Goal: Find contact information: Find contact information

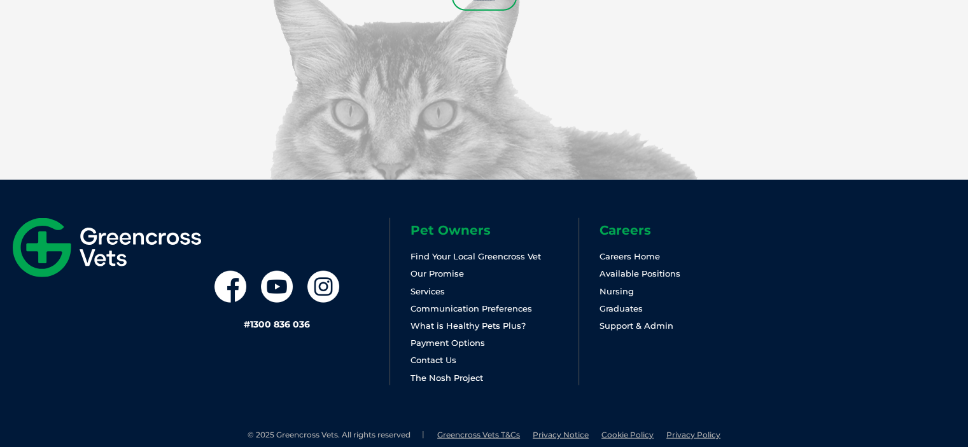
scroll to position [3073, 0]
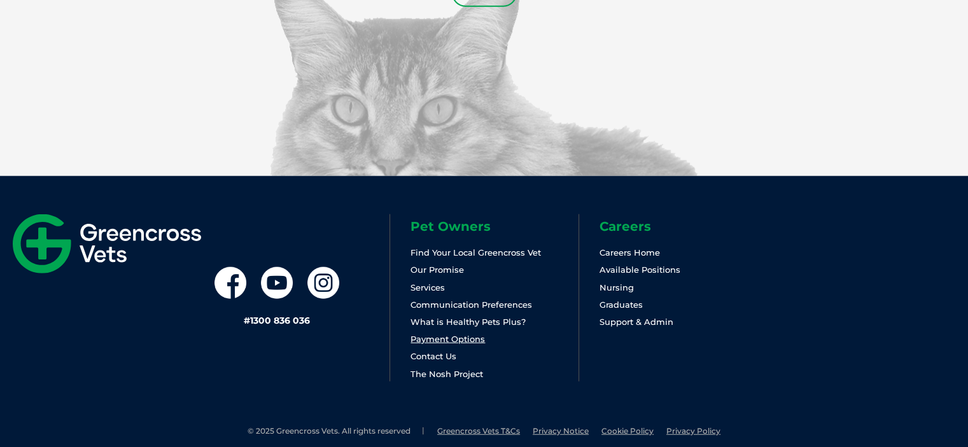
click at [435, 334] on link "Payment Options" at bounding box center [448, 339] width 74 height 10
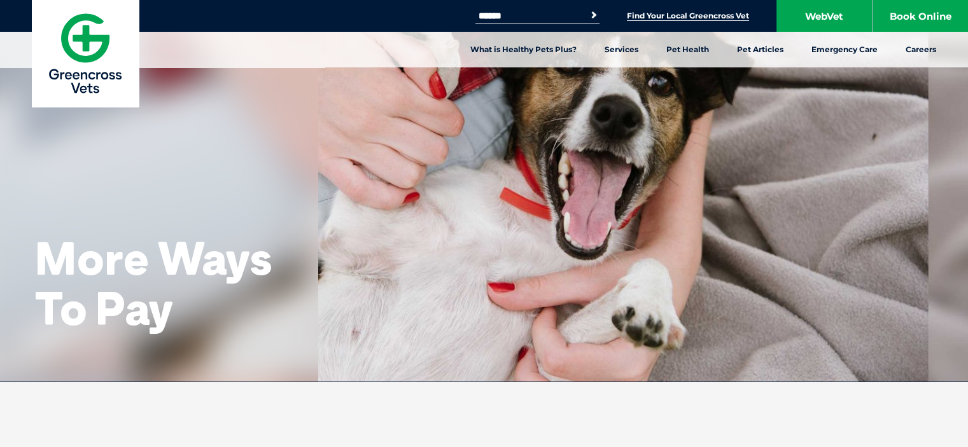
click at [652, 12] on link "Find Your Local Greencross Vet" at bounding box center [688, 16] width 122 height 10
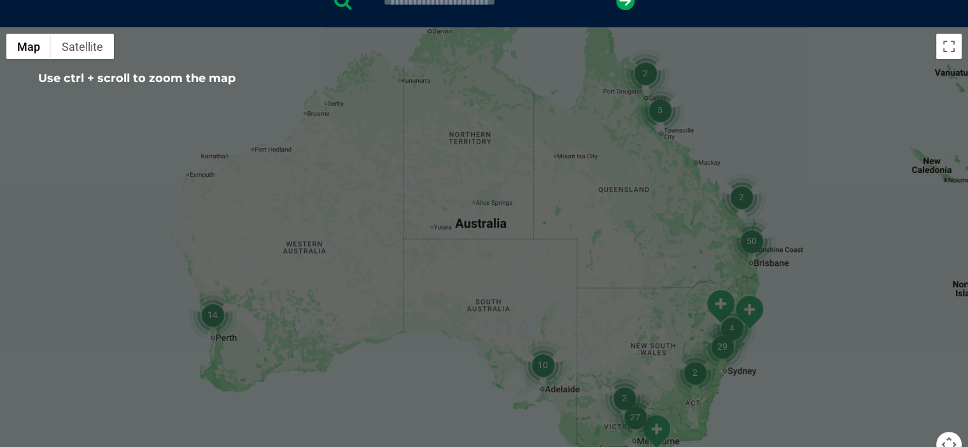
scroll to position [382, 0]
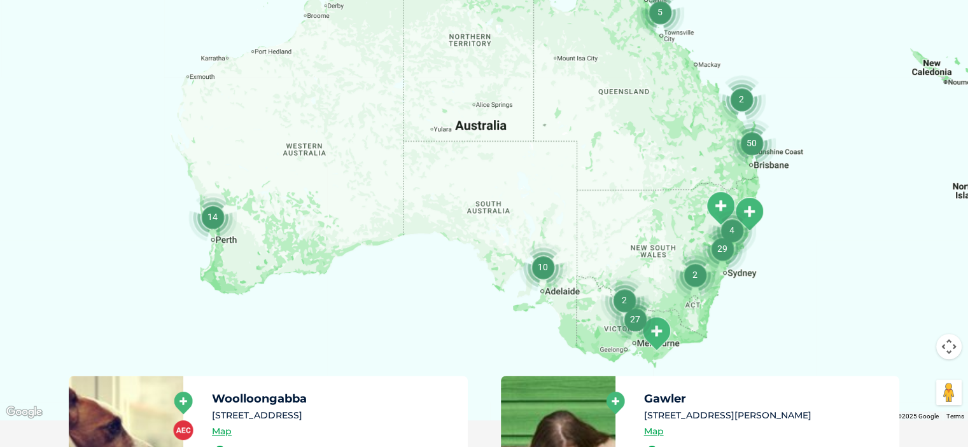
click at [677, 262] on img "2" at bounding box center [695, 275] width 48 height 48
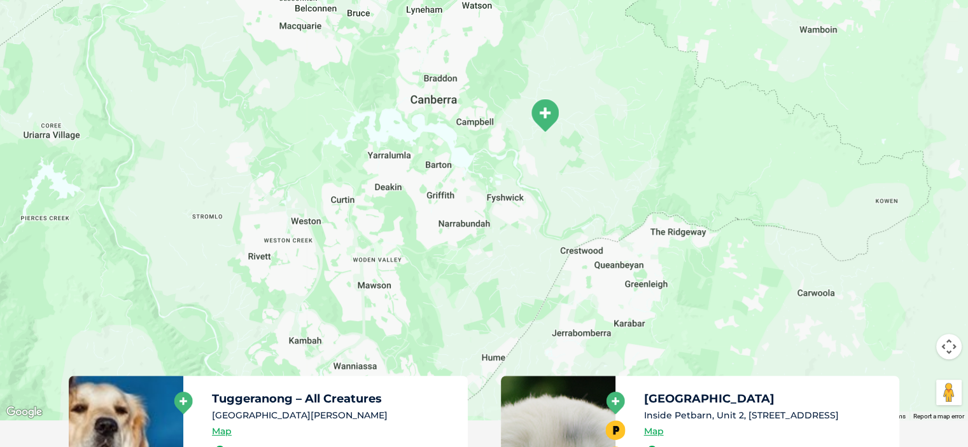
drag, startPoint x: 482, startPoint y: 167, endPoint x: 461, endPoint y: 294, distance: 129.1
click at [461, 294] on div "To navigate, press the arrow keys." at bounding box center [484, 174] width 968 height 491
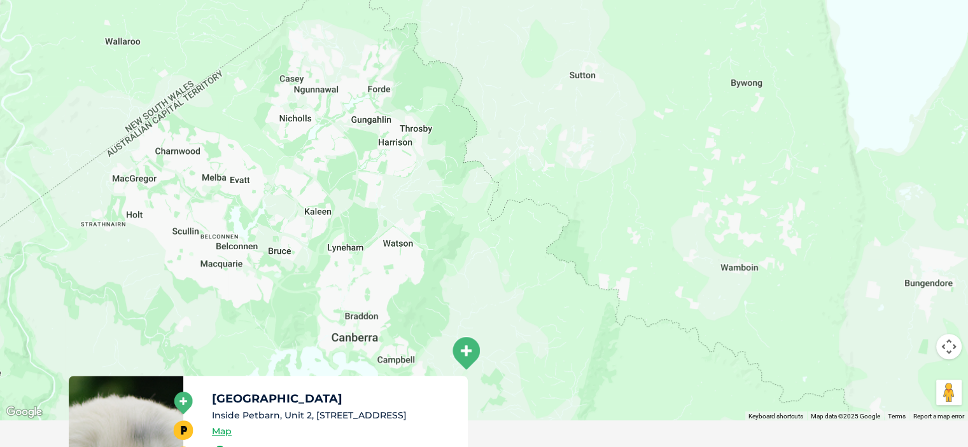
drag, startPoint x: 537, startPoint y: 78, endPoint x: 456, endPoint y: 318, distance: 252.8
click at [456, 318] on div "To navigate, press the arrow keys." at bounding box center [484, 174] width 968 height 491
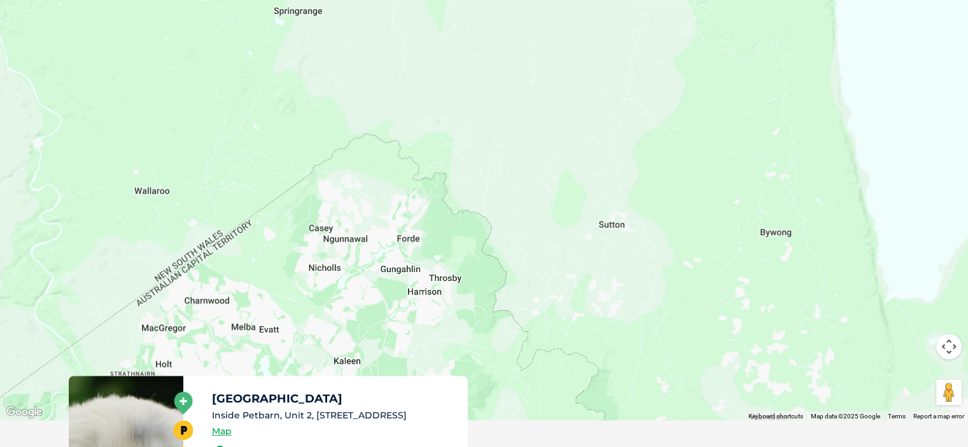
drag, startPoint x: 435, startPoint y: 196, endPoint x: 467, endPoint y: 348, distance: 154.8
click at [467, 348] on div "To navigate, press the arrow keys." at bounding box center [484, 174] width 968 height 491
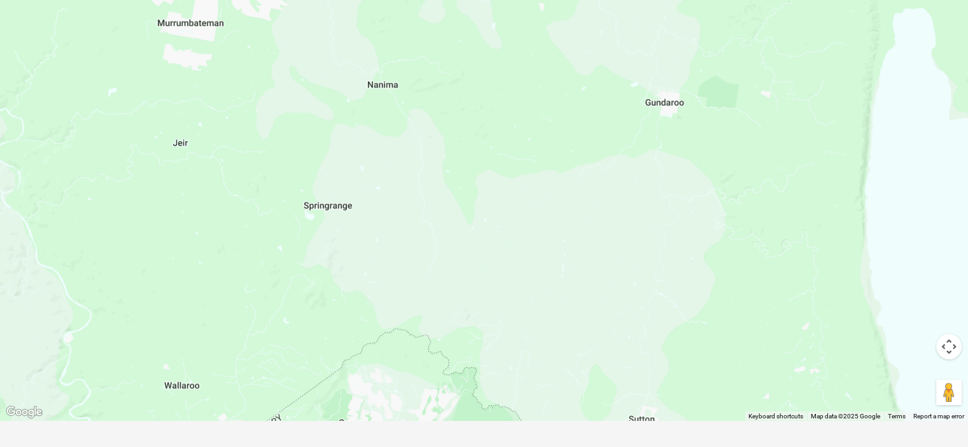
drag, startPoint x: 414, startPoint y: 167, endPoint x: 447, endPoint y: 350, distance: 185.7
click at [445, 365] on div "To navigate, press the arrow keys." at bounding box center [484, 174] width 968 height 491
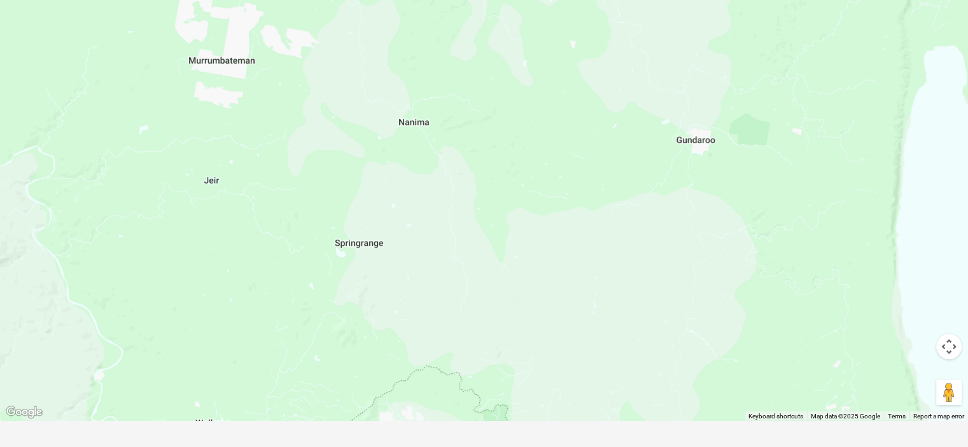
drag, startPoint x: 449, startPoint y: 208, endPoint x: 479, endPoint y: 234, distance: 39.8
click at [477, 237] on div "To navigate, press the arrow keys." at bounding box center [484, 174] width 968 height 491
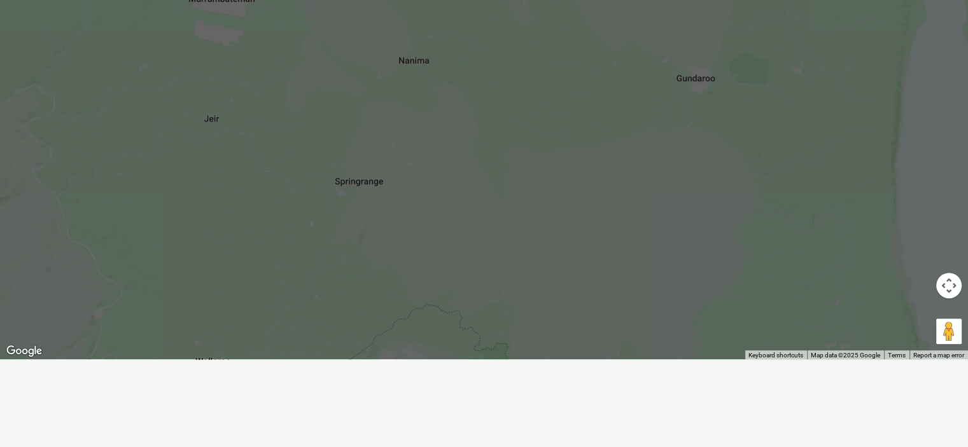
scroll to position [573, 0]
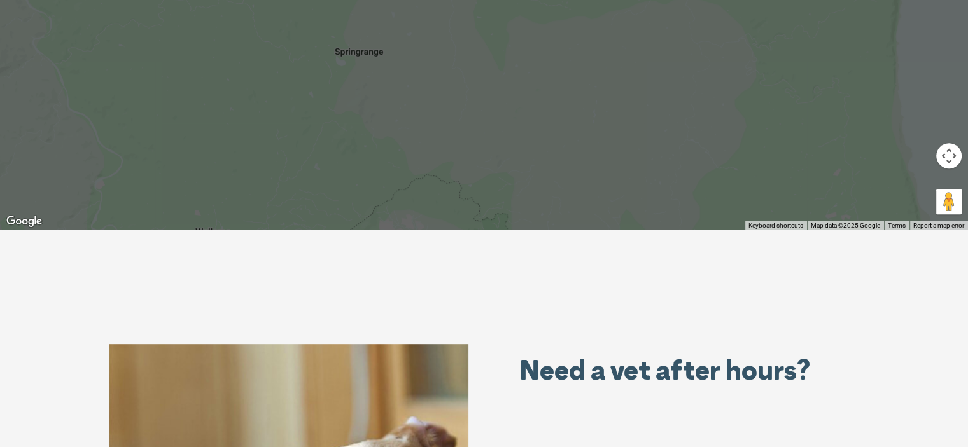
click at [951, 152] on button "Map camera controls" at bounding box center [948, 155] width 25 height 25
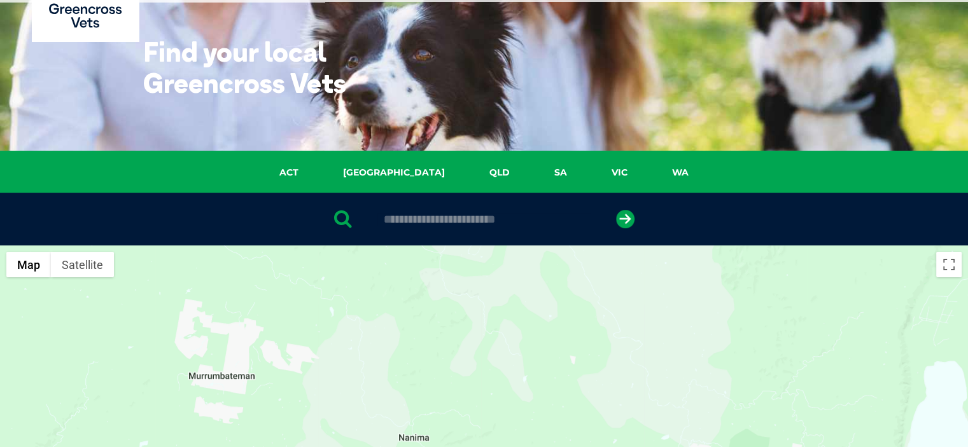
scroll to position [64, 0]
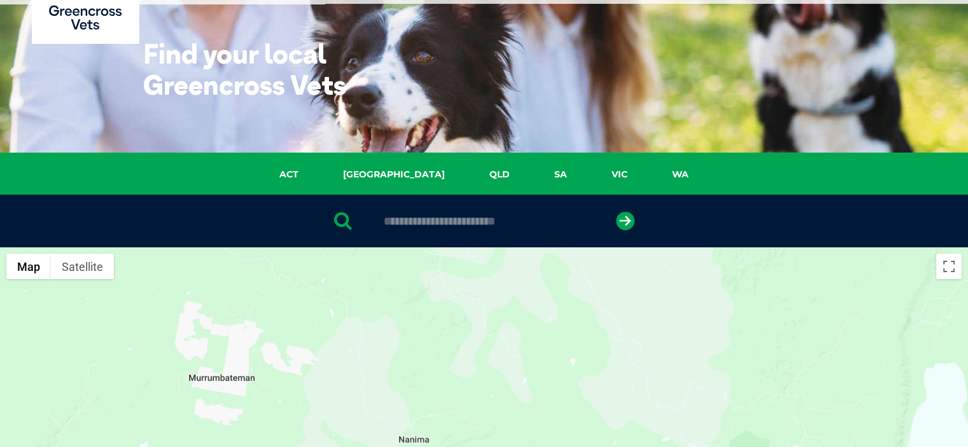
click at [503, 220] on input "text" at bounding box center [483, 221] width 213 height 13
type input "********"
click at [616, 212] on button "submit" at bounding box center [625, 221] width 18 height 18
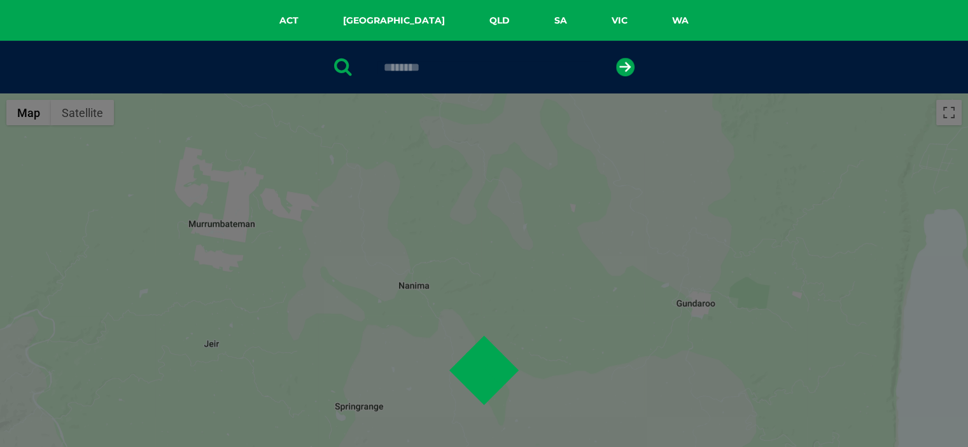
scroll to position [247, 0]
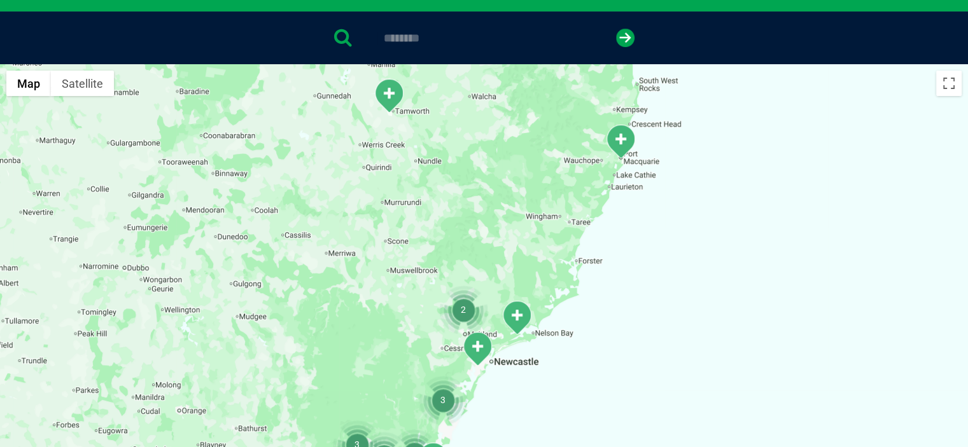
click at [459, 313] on img "2" at bounding box center [463, 310] width 48 height 48
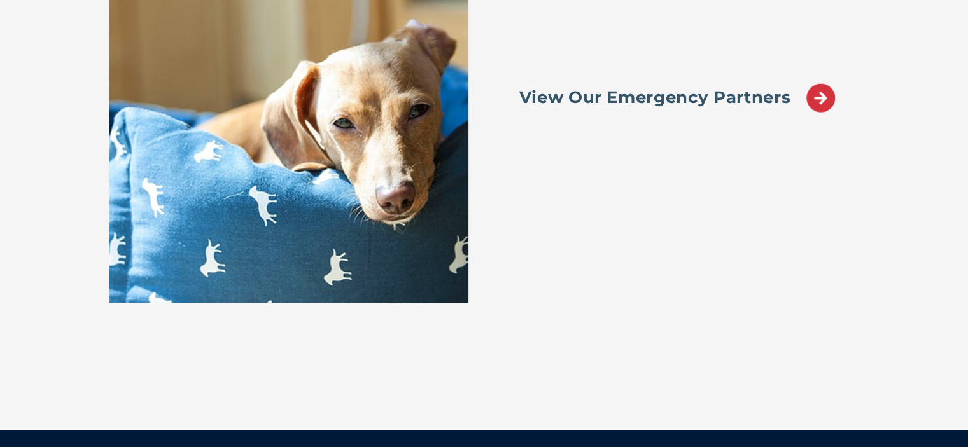
scroll to position [1082, 0]
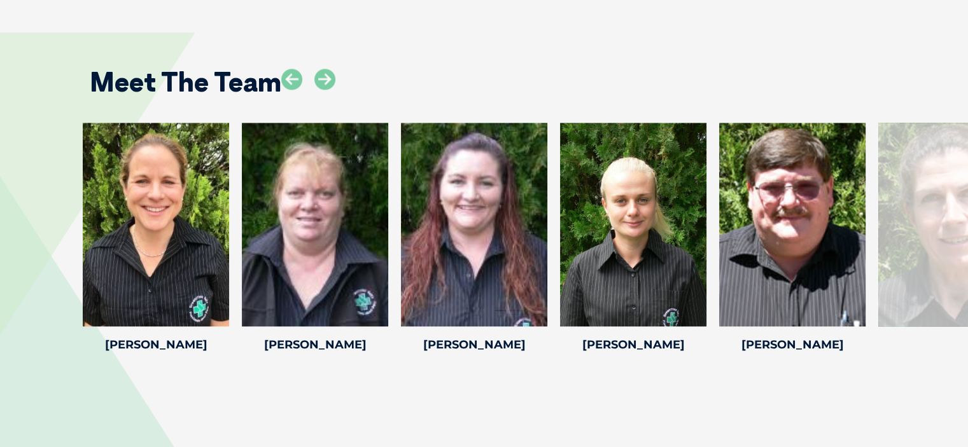
scroll to position [1782, 0]
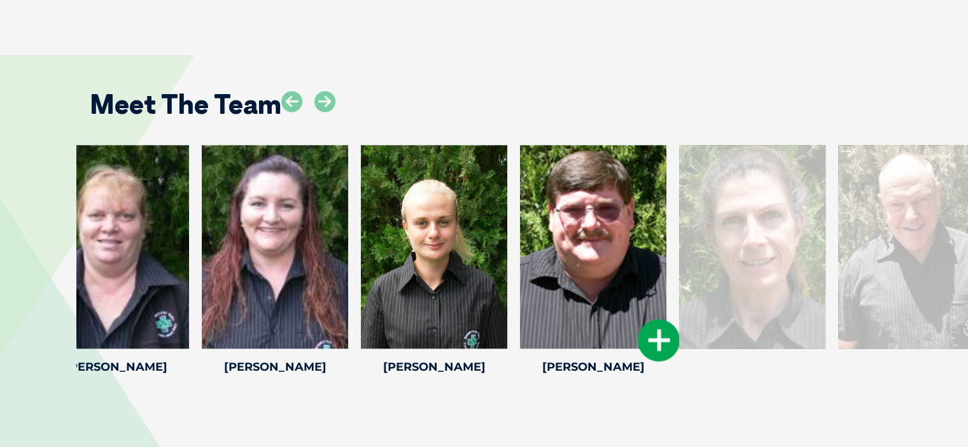
drag, startPoint x: 769, startPoint y: 253, endPoint x: 603, endPoint y: 255, distance: 166.2
click at [607, 257] on div at bounding box center [593, 247] width 146 height 204
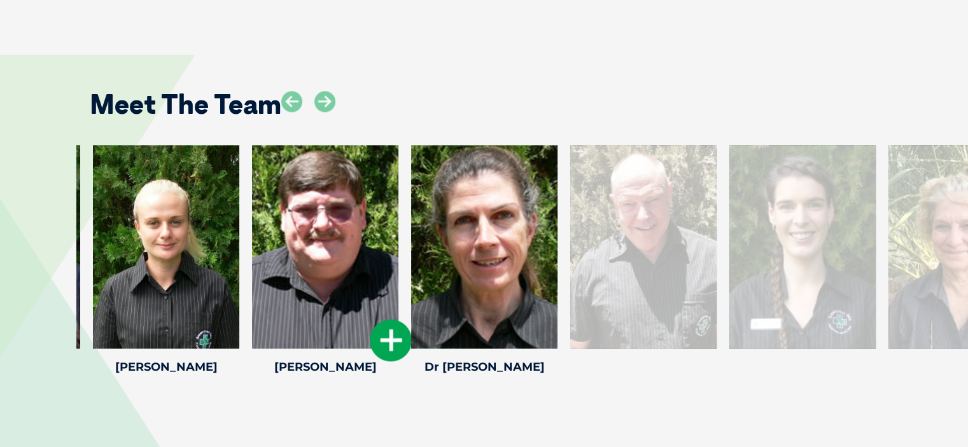
drag, startPoint x: 701, startPoint y: 248, endPoint x: 293, endPoint y: 254, distance: 408.7
click at [307, 256] on div at bounding box center [325, 247] width 146 height 204
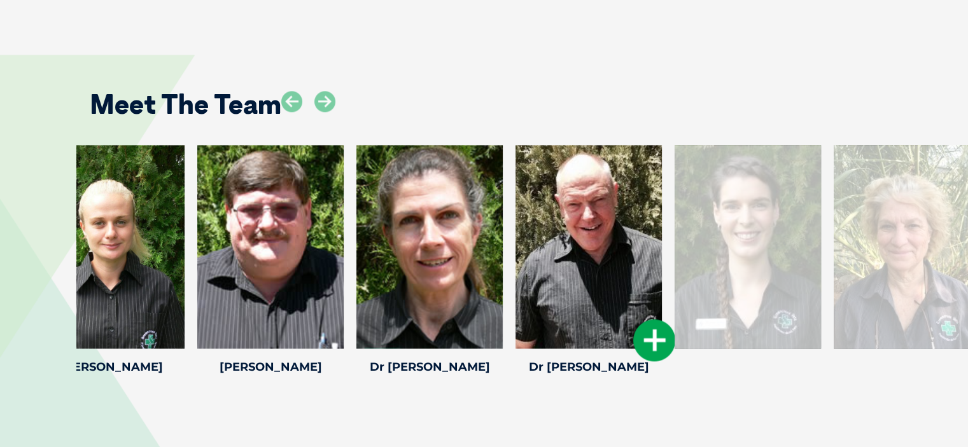
drag, startPoint x: 796, startPoint y: 230, endPoint x: 88, endPoint y: 254, distance: 707.6
click at [516, 254] on div at bounding box center [589, 247] width 146 height 204
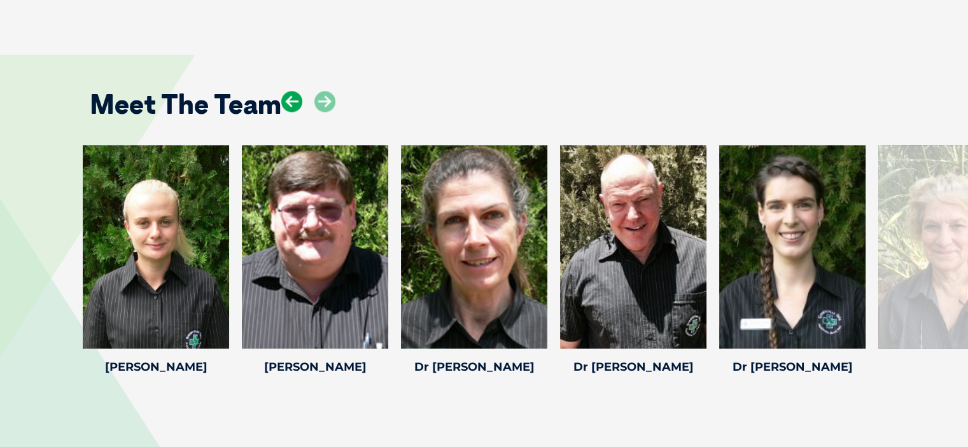
click at [286, 91] on icon at bounding box center [291, 101] width 21 height 21
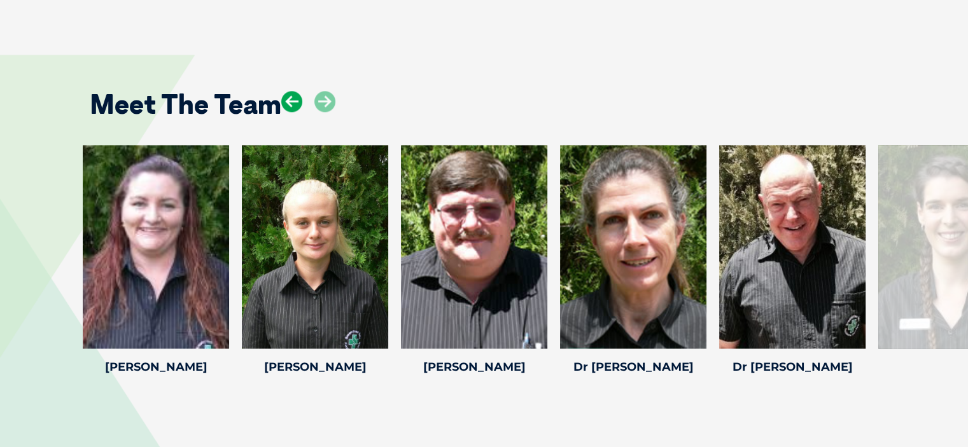
click at [286, 91] on icon at bounding box center [291, 101] width 21 height 21
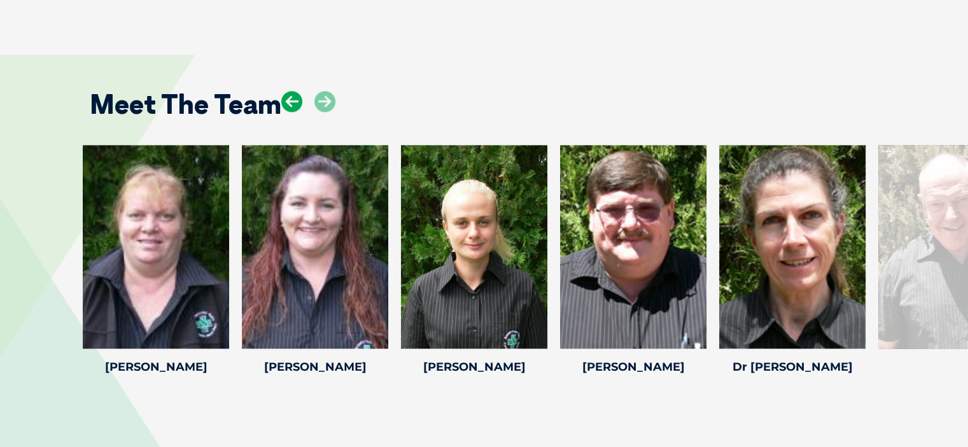
click at [286, 91] on icon at bounding box center [291, 101] width 21 height 21
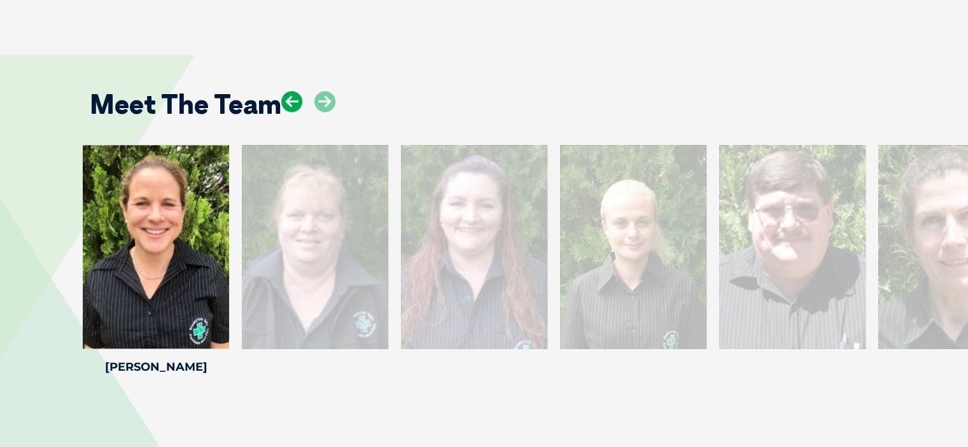
click at [286, 91] on icon at bounding box center [291, 101] width 21 height 21
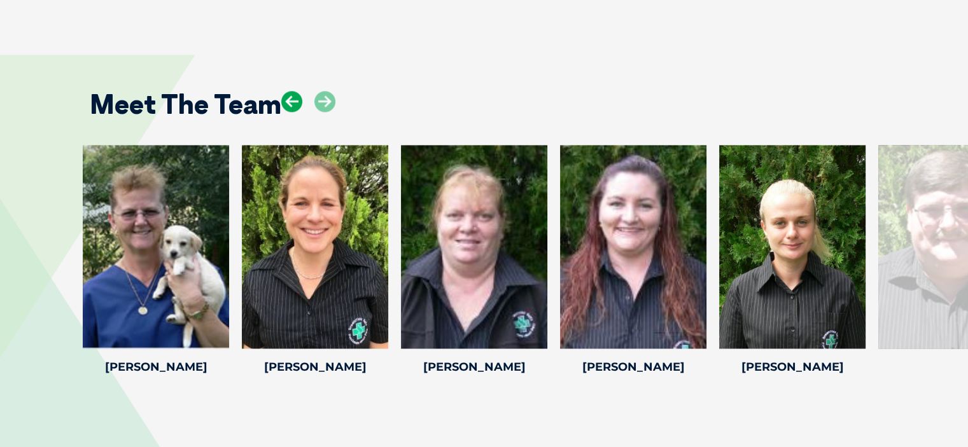
click at [286, 91] on icon at bounding box center [291, 101] width 21 height 21
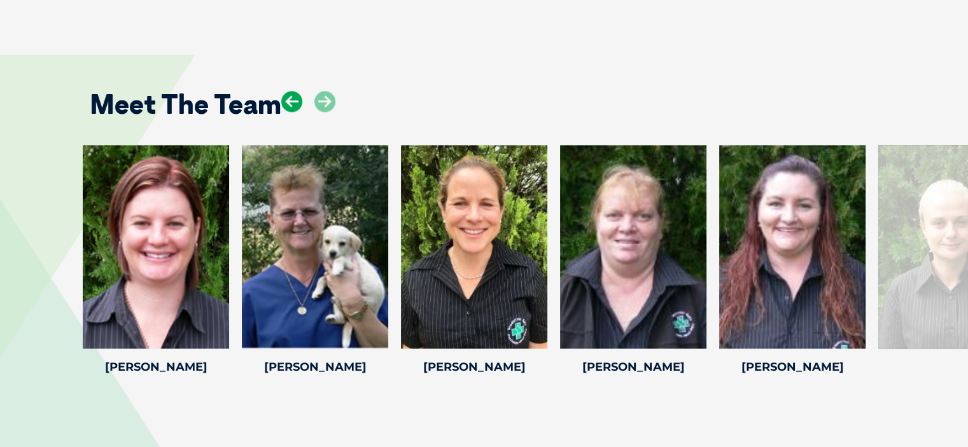
click at [286, 91] on icon at bounding box center [291, 101] width 21 height 21
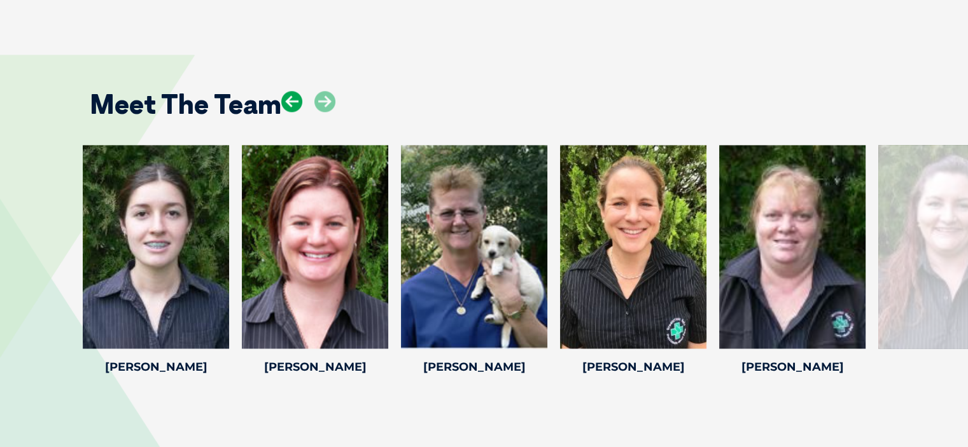
click at [286, 91] on icon at bounding box center [291, 101] width 21 height 21
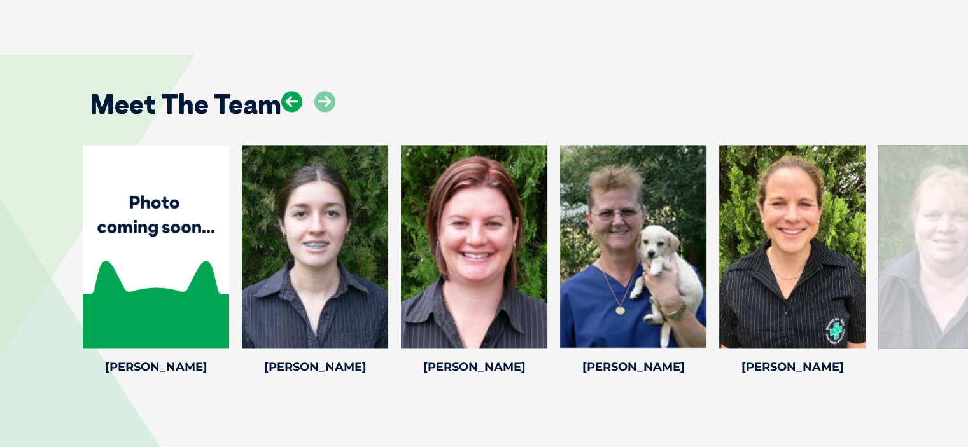
click at [286, 91] on icon at bounding box center [291, 101] width 21 height 21
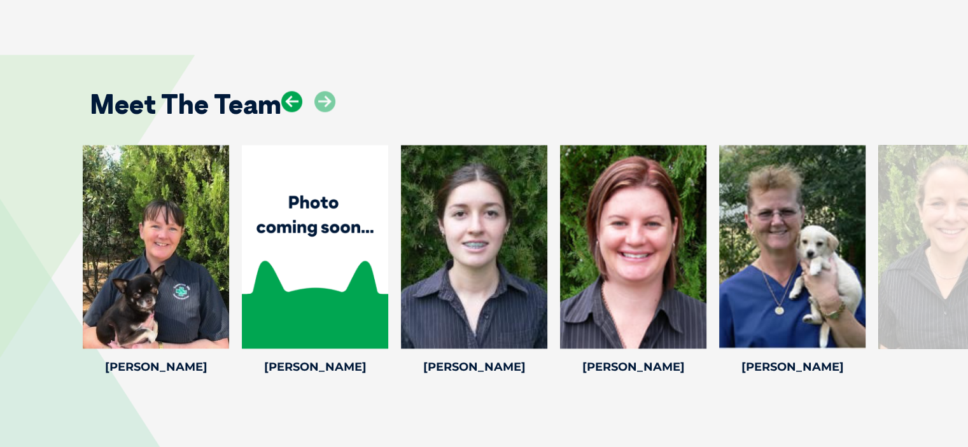
click at [286, 91] on icon at bounding box center [291, 101] width 21 height 21
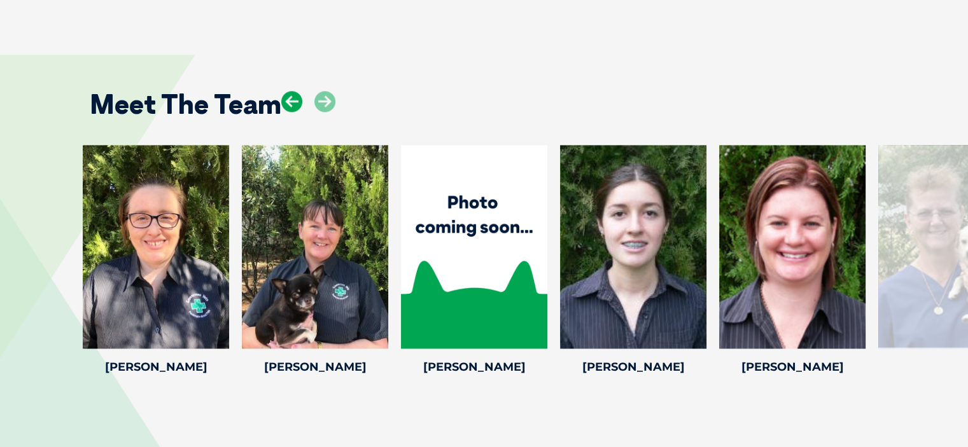
click at [286, 91] on icon at bounding box center [291, 101] width 21 height 21
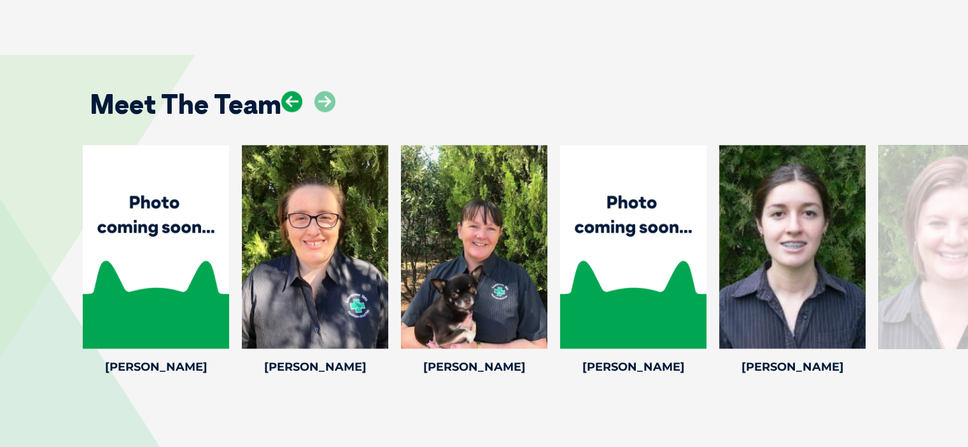
click at [286, 91] on icon at bounding box center [291, 101] width 21 height 21
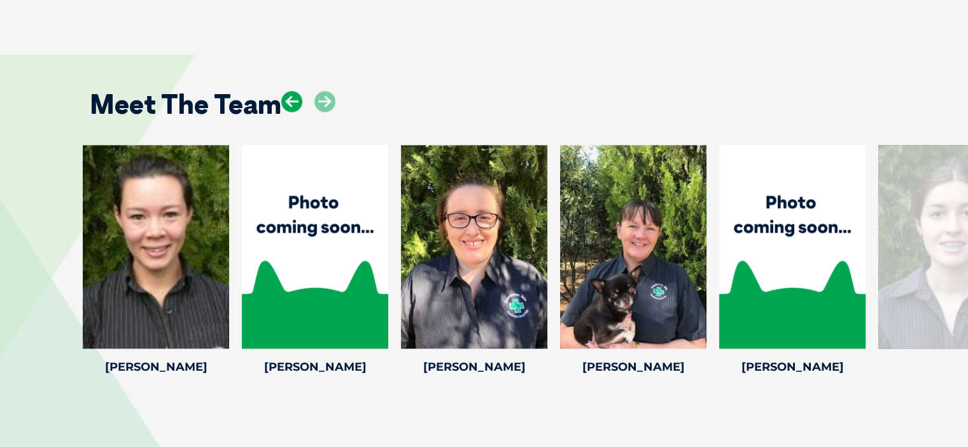
click at [286, 91] on icon at bounding box center [291, 101] width 21 height 21
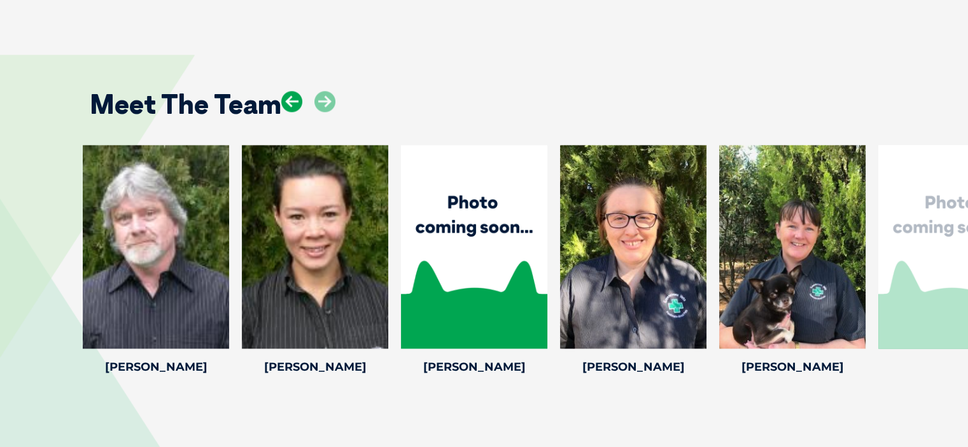
click at [286, 91] on icon at bounding box center [291, 101] width 21 height 21
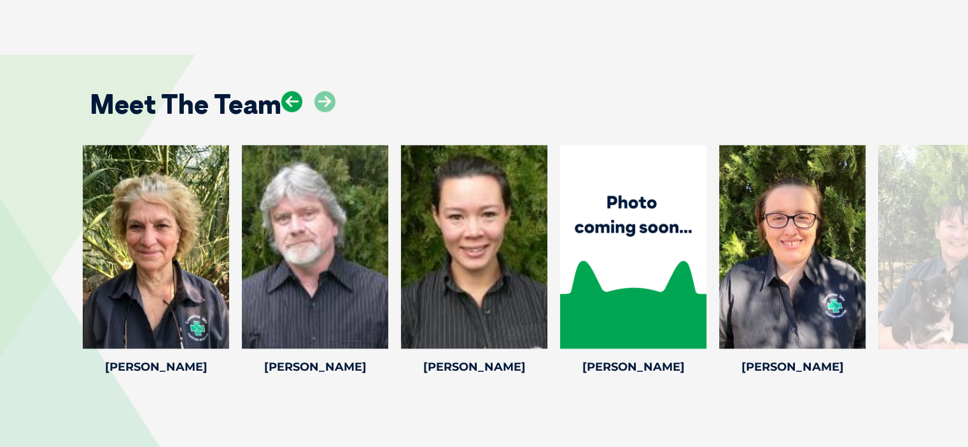
click at [286, 91] on icon at bounding box center [291, 101] width 21 height 21
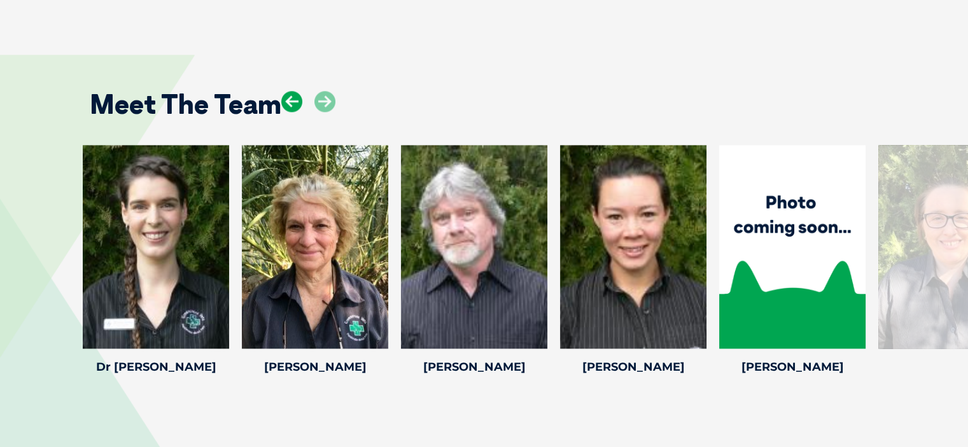
click at [286, 91] on icon at bounding box center [291, 101] width 21 height 21
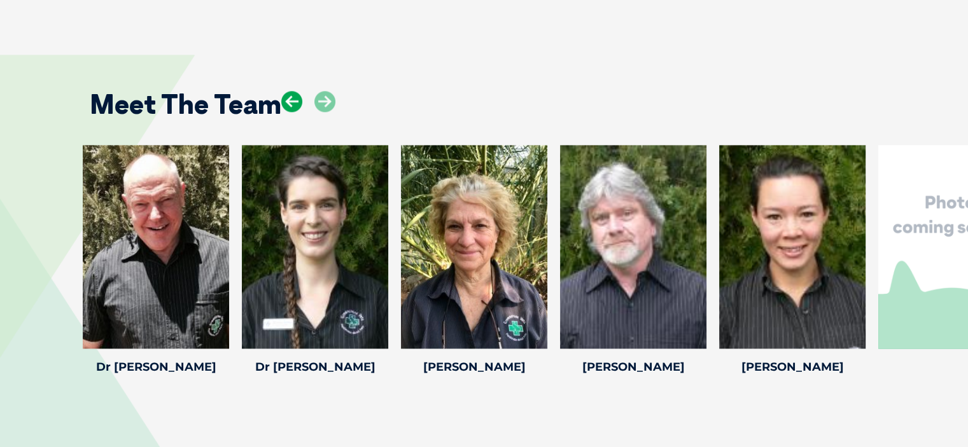
click at [286, 91] on icon at bounding box center [291, 101] width 21 height 21
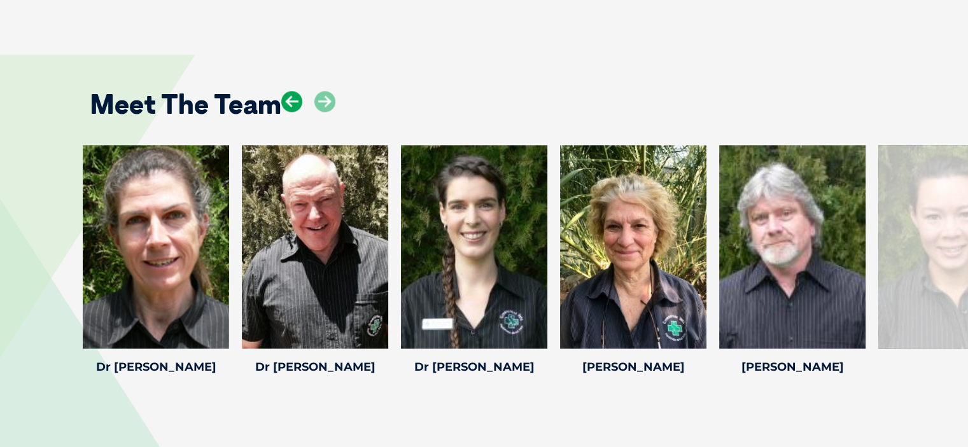
click at [286, 91] on icon at bounding box center [291, 101] width 21 height 21
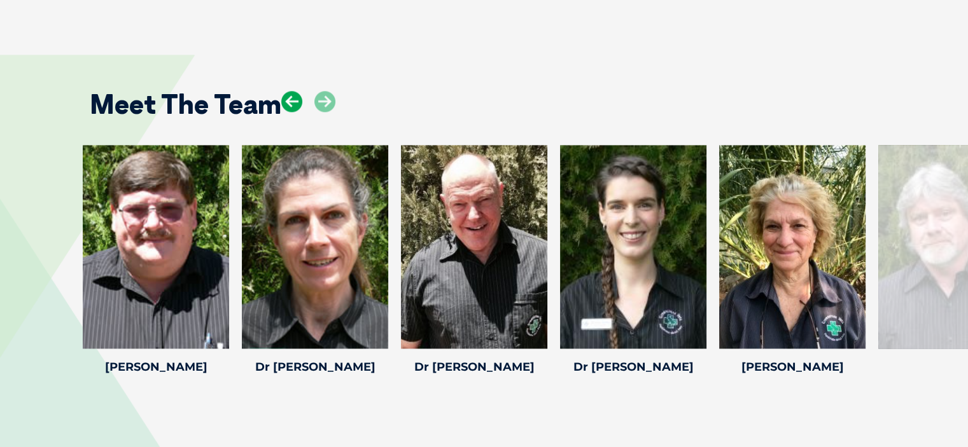
click at [286, 91] on icon at bounding box center [291, 101] width 21 height 21
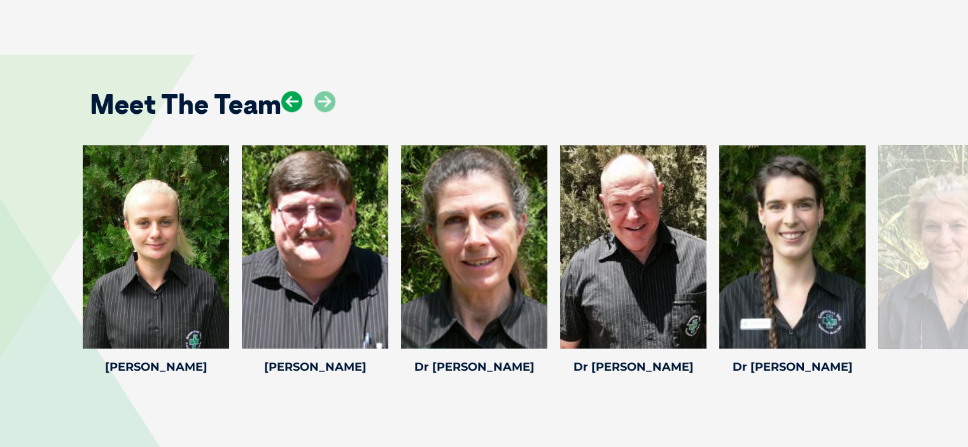
click at [286, 91] on icon at bounding box center [291, 101] width 21 height 21
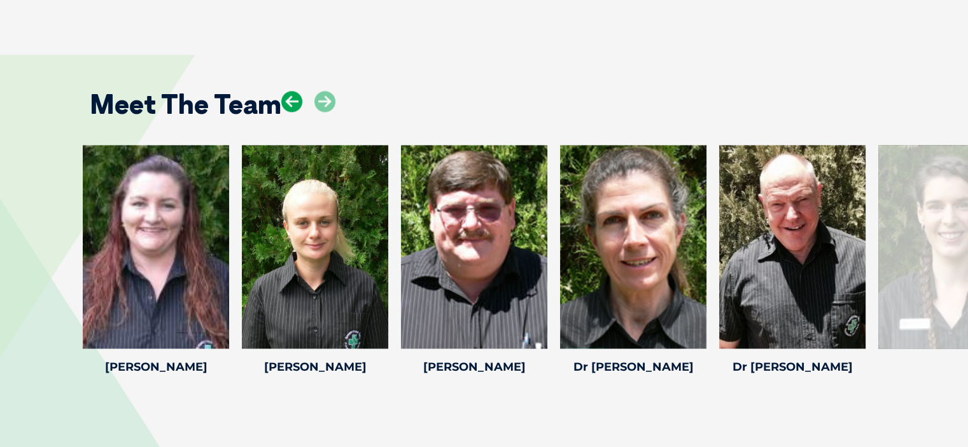
click at [286, 91] on icon at bounding box center [291, 101] width 21 height 21
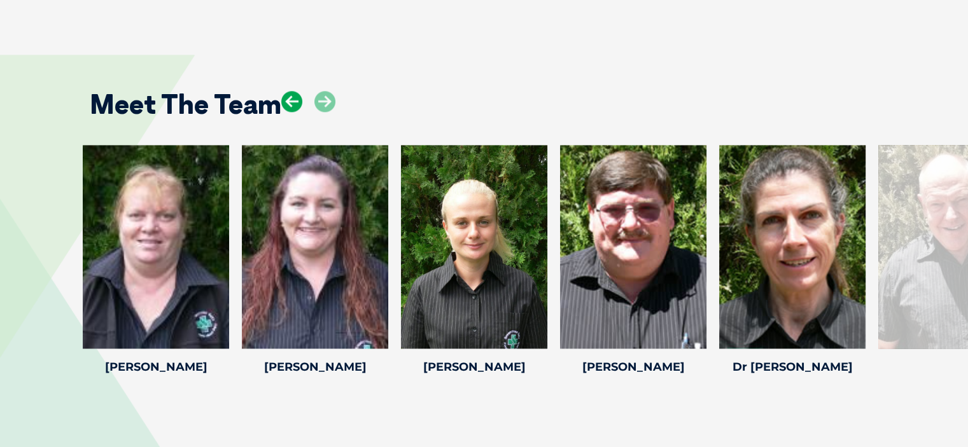
click at [286, 91] on icon at bounding box center [291, 101] width 21 height 21
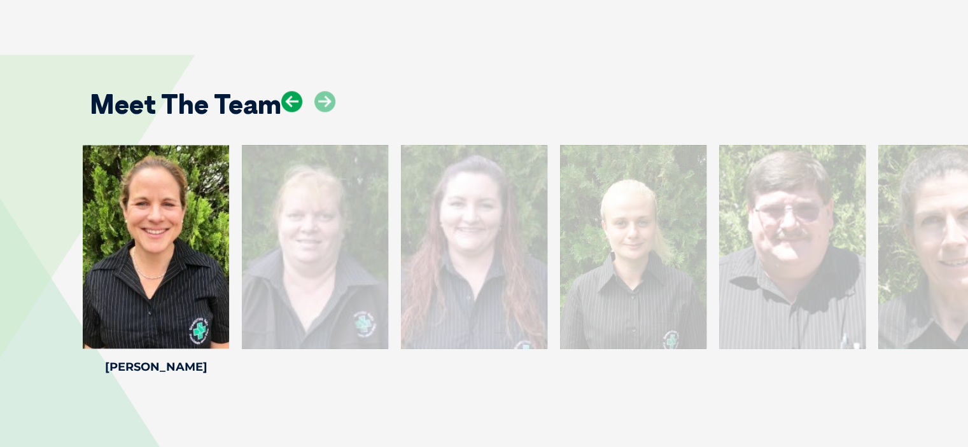
click at [286, 91] on icon at bounding box center [291, 101] width 21 height 21
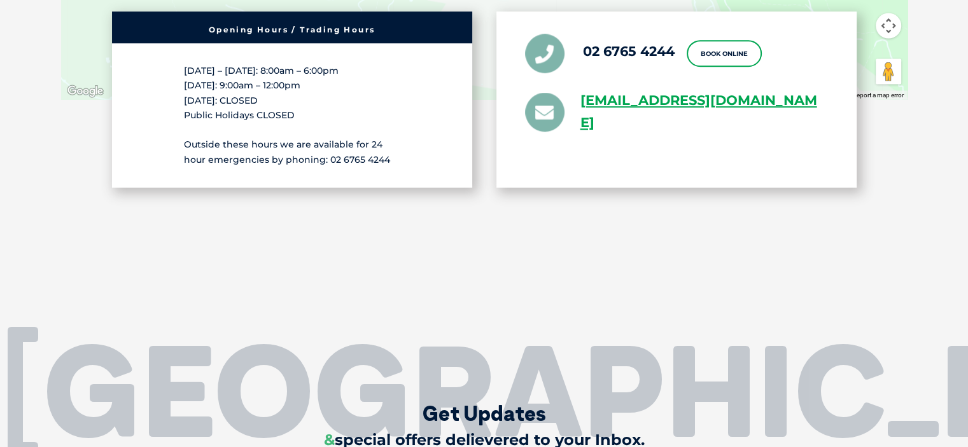
scroll to position [2546, 0]
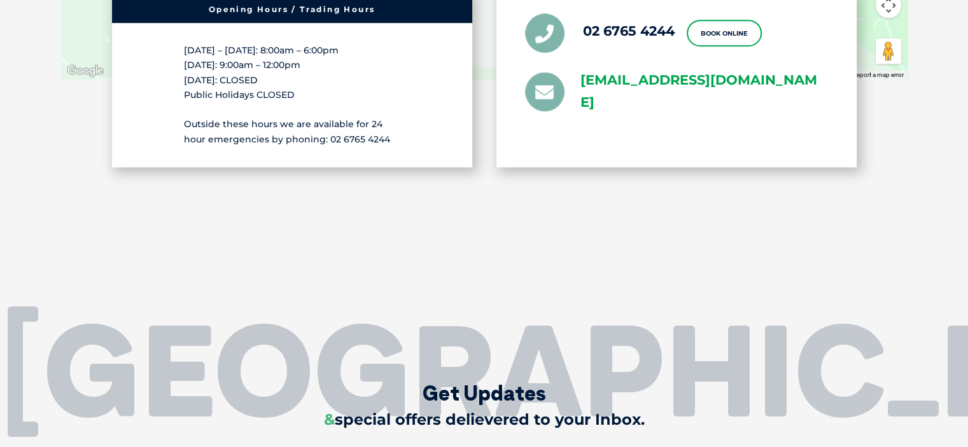
click at [663, 70] on link "[EMAIL_ADDRESS][DOMAIN_NAME]" at bounding box center [705, 92] width 248 height 45
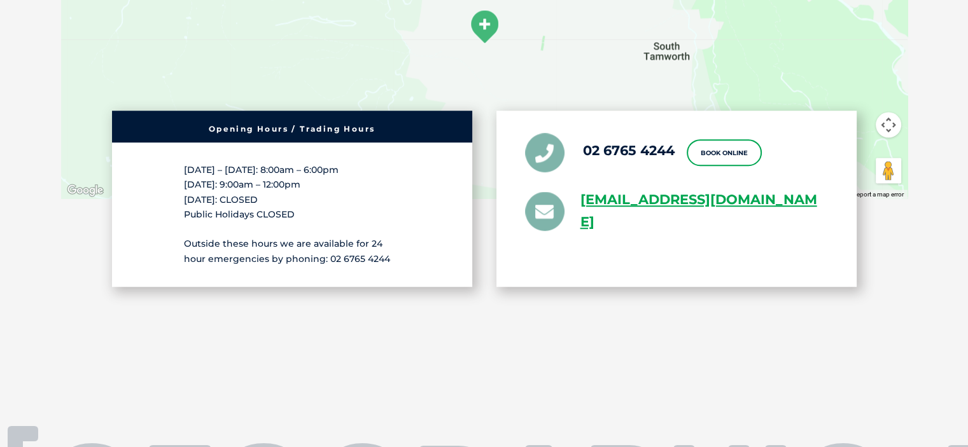
scroll to position [2419, 0]
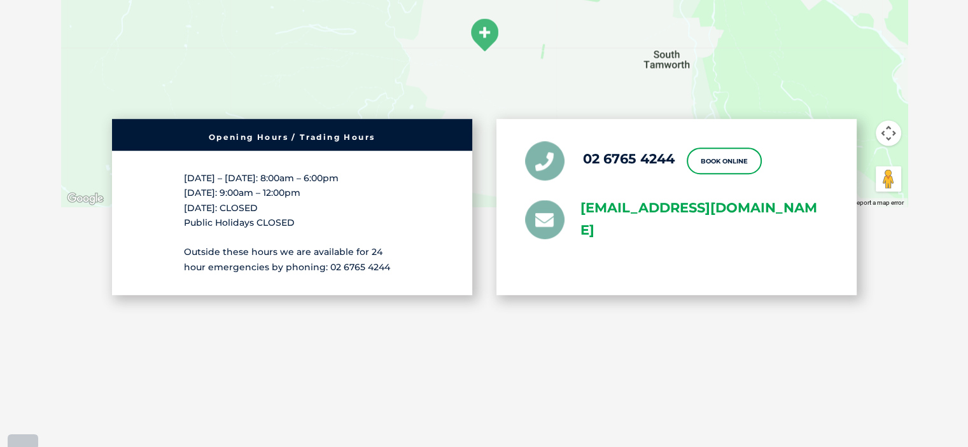
click at [609, 197] on link "[EMAIL_ADDRESS][DOMAIN_NAME]" at bounding box center [705, 219] width 248 height 45
click at [584, 197] on link "[EMAIL_ADDRESS][DOMAIN_NAME]" at bounding box center [705, 219] width 248 height 45
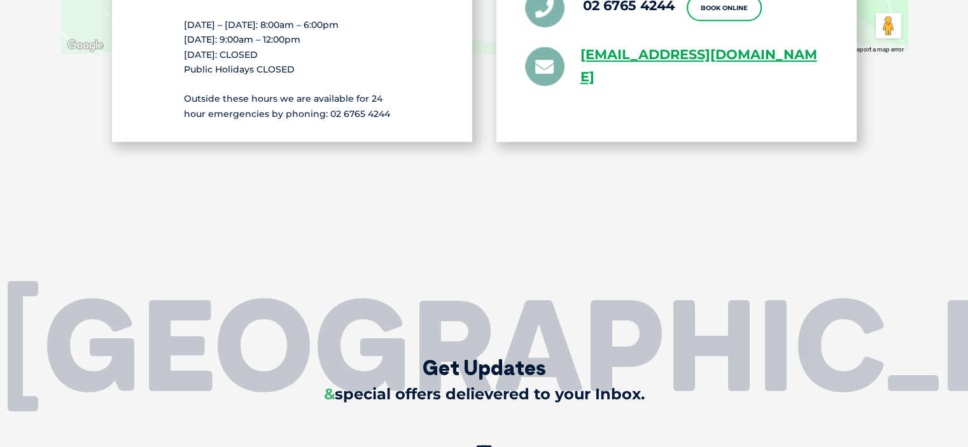
scroll to position [2482, 0]
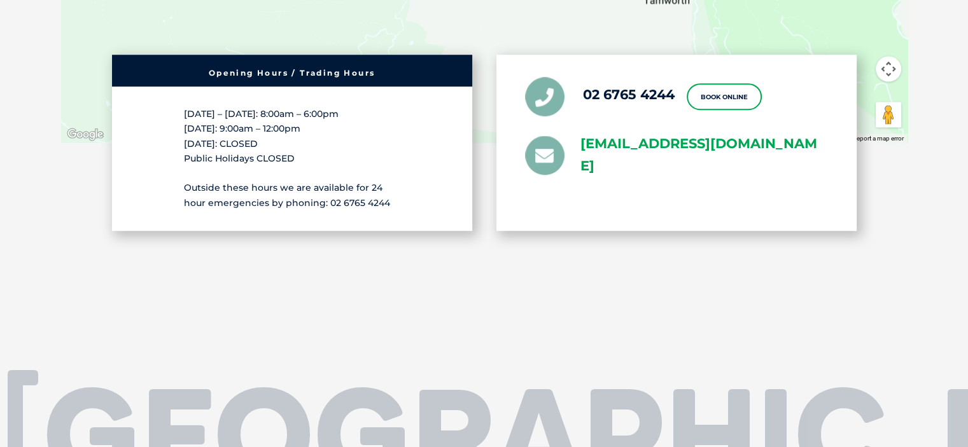
click at [635, 134] on link "[EMAIL_ADDRESS][DOMAIN_NAME]" at bounding box center [705, 156] width 248 height 45
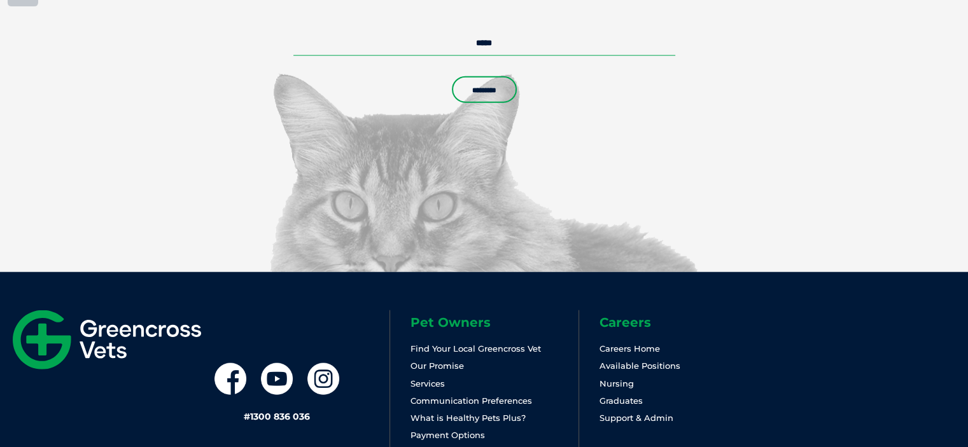
scroll to position [3055, 0]
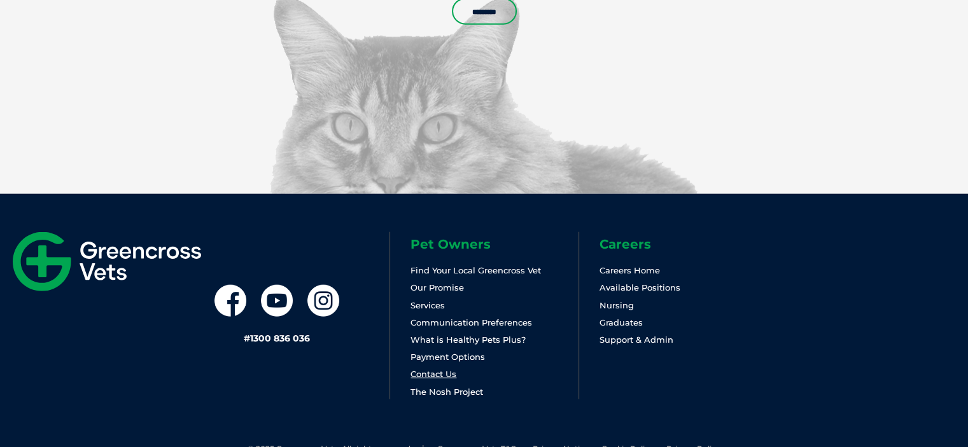
click at [432, 369] on link "Contact Us" at bounding box center [434, 374] width 46 height 10
